Goal: Find contact information: Find contact information

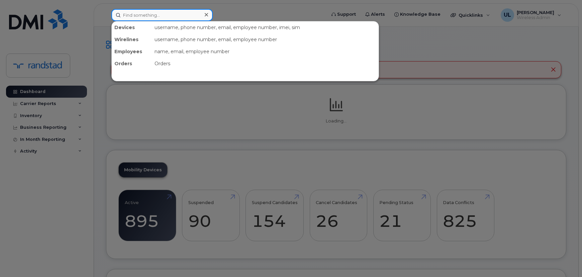
click at [161, 14] on input at bounding box center [161, 15] width 101 height 12
paste input "Djennane"
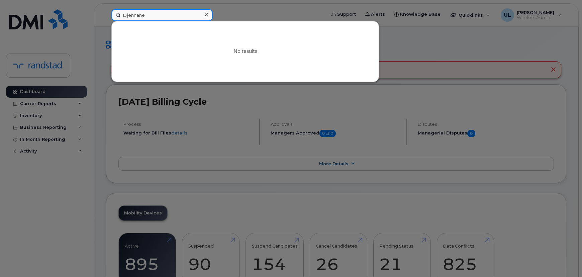
type input "Djennane"
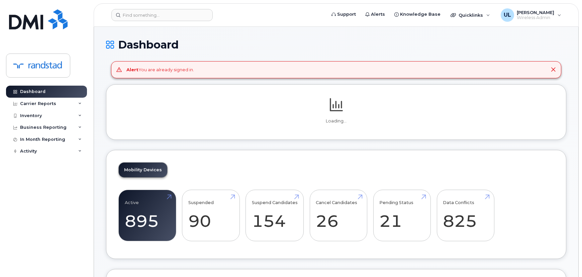
click at [170, 7] on header "Support Alerts Knowledge Base Quicklinks Suspend / Cancel Device Change SIM Car…" at bounding box center [336, 14] width 485 height 23
click at [170, 8] on header "Support Alerts Knowledge Base Quicklinks Suspend / Cancel Device Change SIM Car…" at bounding box center [336, 14] width 485 height 23
click at [169, 13] on input at bounding box center [161, 15] width 101 height 12
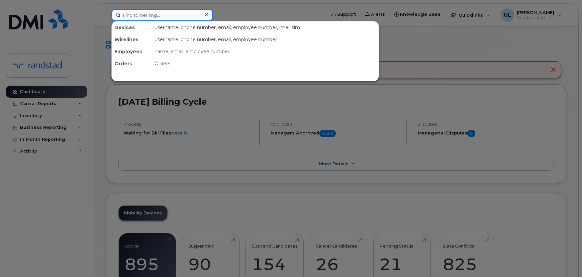
paste input "[PERSON_NAME]"
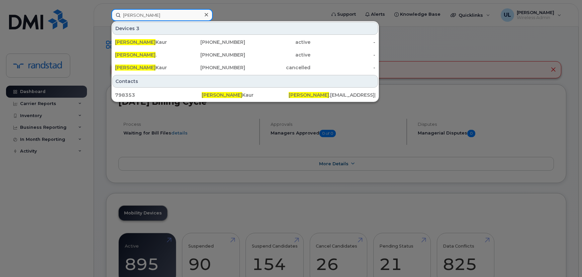
type input "Navroop"
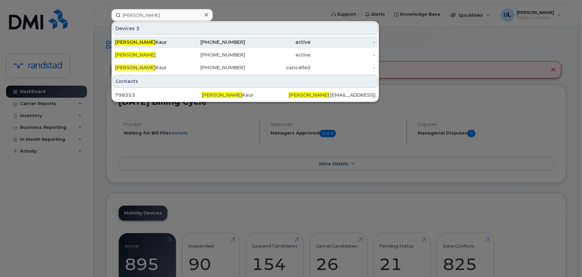
click at [168, 41] on div "Navroop Kaur" at bounding box center [147, 42] width 65 height 7
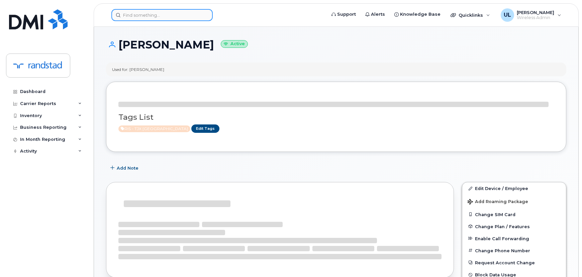
click at [172, 16] on input at bounding box center [161, 15] width 101 height 12
paste input "[PERSON_NAME]"
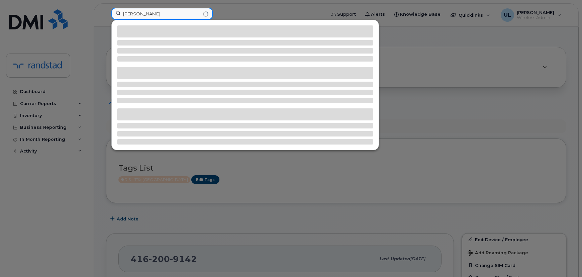
scroll to position [121, 0]
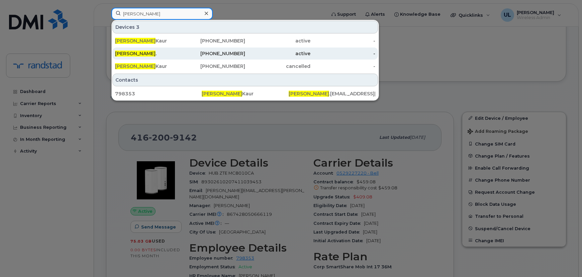
type input "[PERSON_NAME]"
click at [200, 52] on div "289-527-1869" at bounding box center [212, 53] width 65 height 7
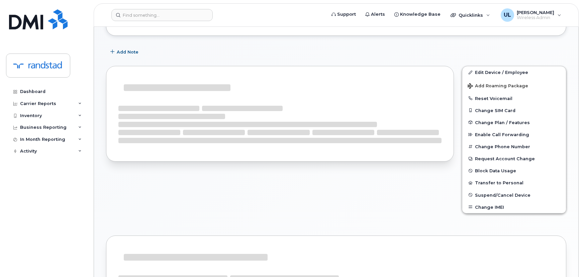
scroll to position [142, 0]
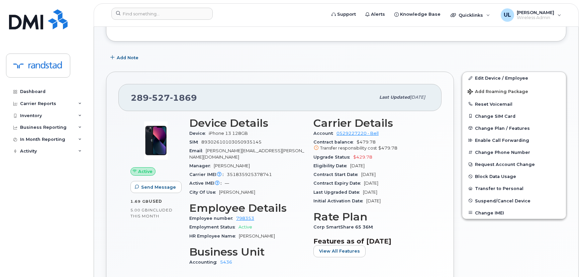
click at [157, 98] on span "527" at bounding box center [159, 98] width 21 height 10
click at [157, 97] on span "527" at bounding box center [159, 98] width 21 height 10
copy span "289 527 1869"
